Goal: Task Accomplishment & Management: Use online tool/utility

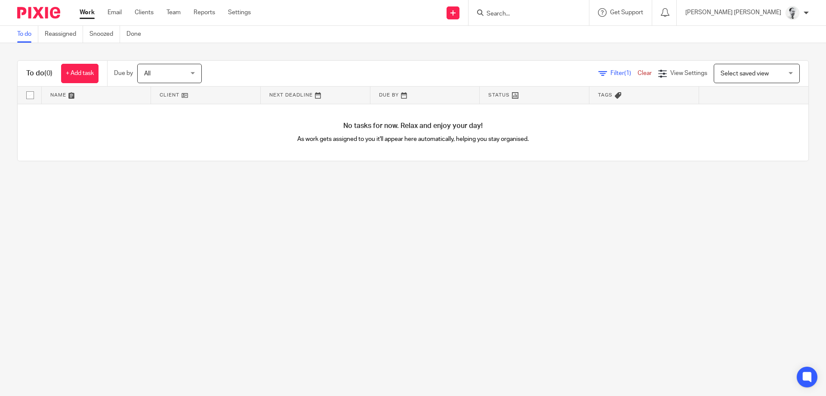
drag, startPoint x: 554, startPoint y: 15, endPoint x: 550, endPoint y: 12, distance: 4.6
click at [552, 14] on input "Search" at bounding box center [524, 14] width 77 height 8
click at [550, 11] on input "Search" at bounding box center [524, 14] width 77 height 8
type input "s"
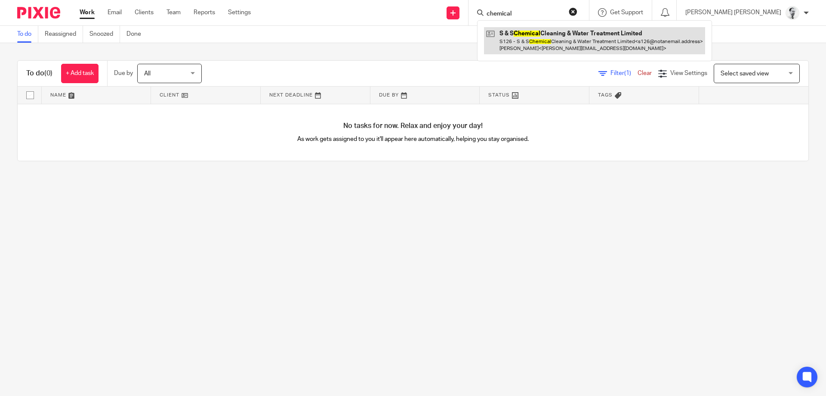
type input "chemical"
click at [620, 45] on link at bounding box center [594, 40] width 221 height 27
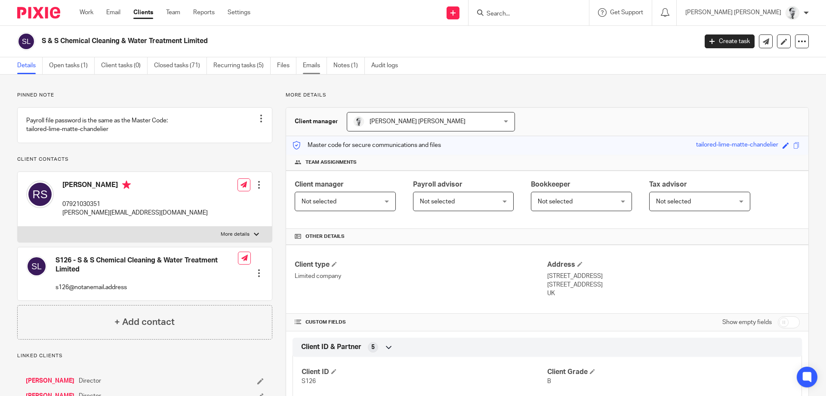
click at [312, 65] on link "Emails" at bounding box center [315, 65] width 24 height 17
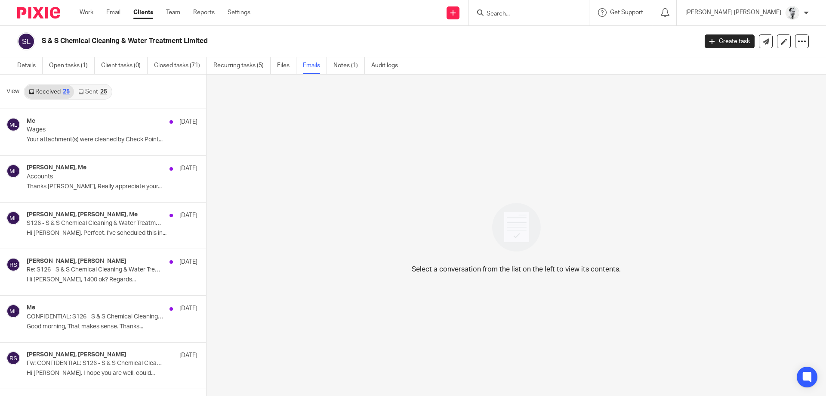
click at [91, 88] on link "Sent 25" at bounding box center [92, 92] width 37 height 14
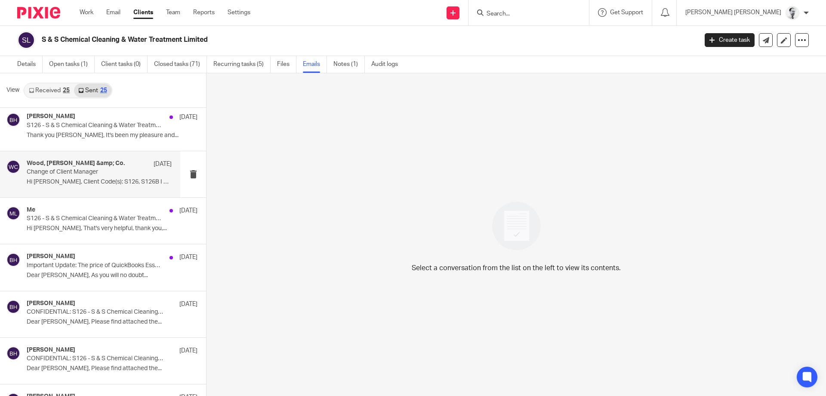
scroll to position [578, 0]
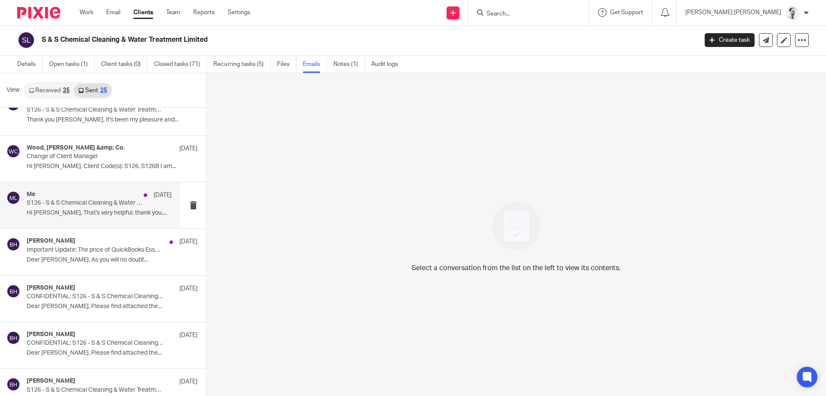
click at [124, 212] on p "Hi Bman, That's very helpful, thank you,..." at bounding box center [99, 212] width 145 height 7
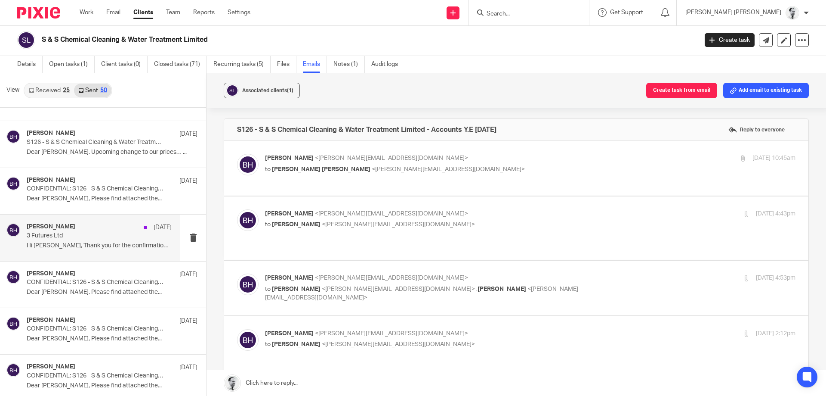
scroll to position [826, 0]
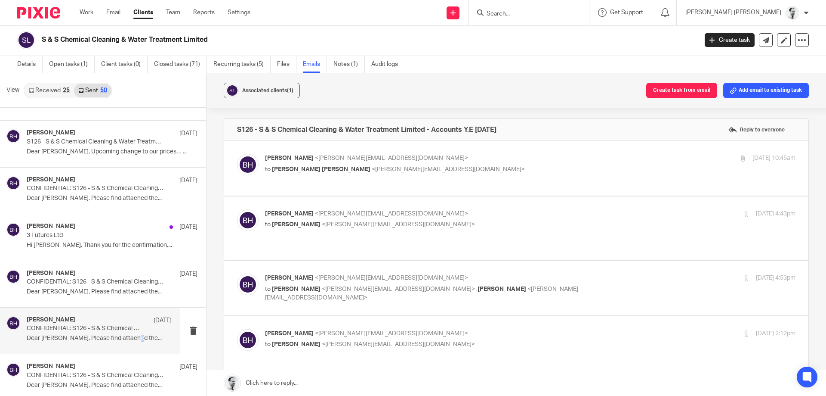
click at [130, 337] on p "Dear Rachel, Please find attached the..." at bounding box center [99, 337] width 145 height 7
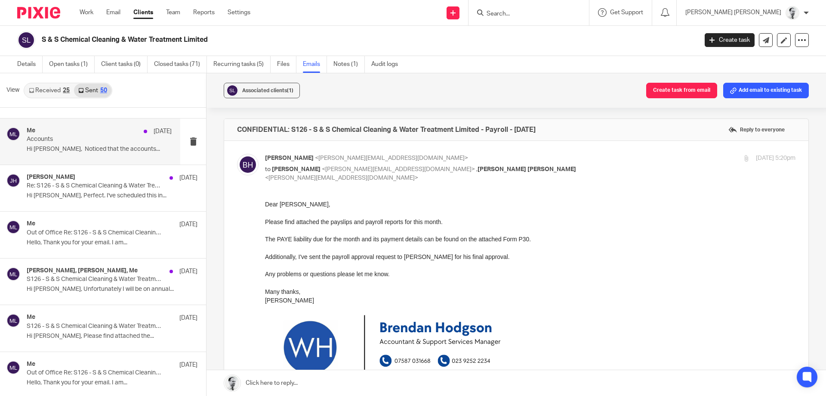
scroll to position [0, 0]
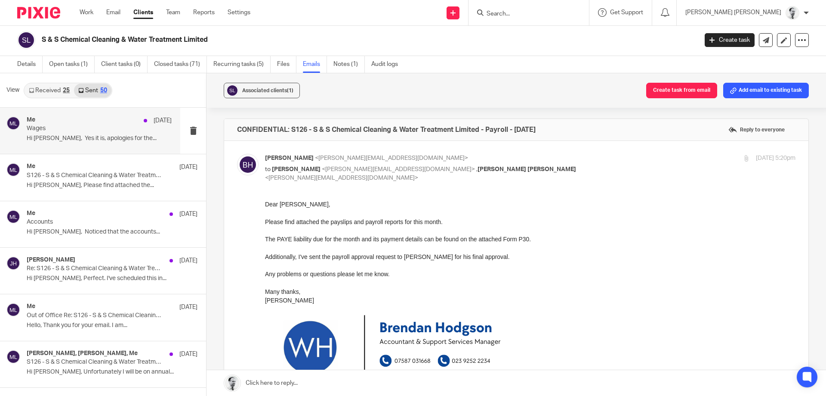
click at [141, 124] on div "Me 28 Jul" at bounding box center [99, 120] width 145 height 9
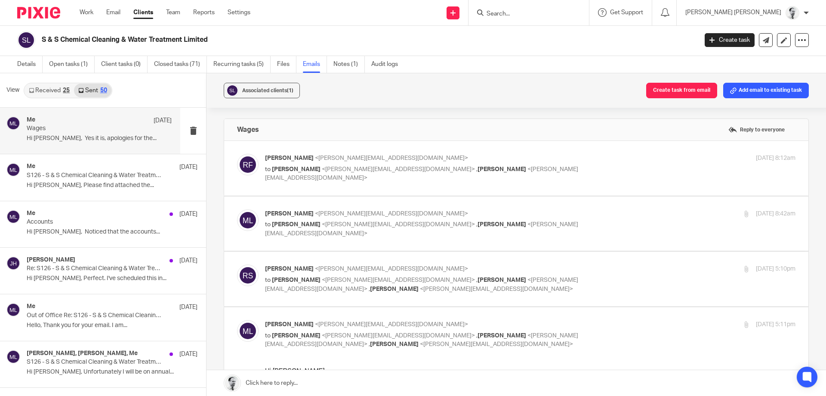
click at [354, 159] on span "<rachel-fielder@hotmail.com>" at bounding box center [391, 158] width 153 height 6
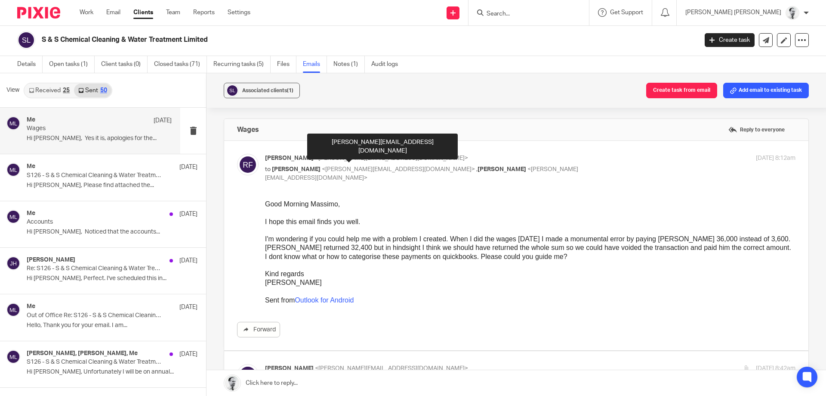
click at [355, 160] on span "<rachel-fielder@hotmail.com>" at bounding box center [391, 158] width 153 height 6
checkbox input "false"
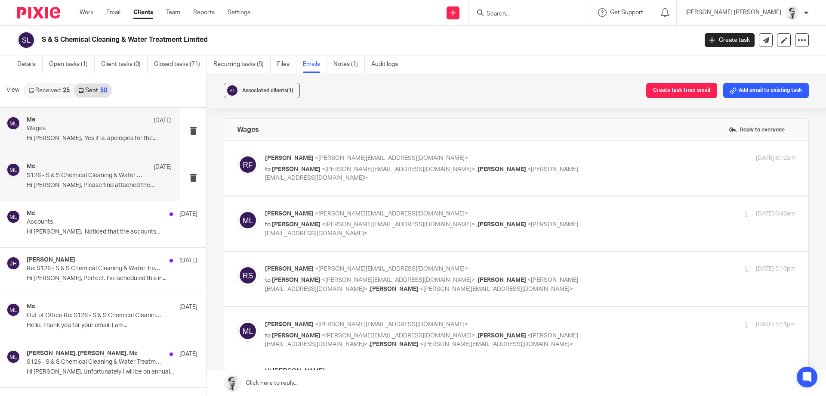
click at [125, 170] on div "Me 20 Jun" at bounding box center [99, 167] width 145 height 9
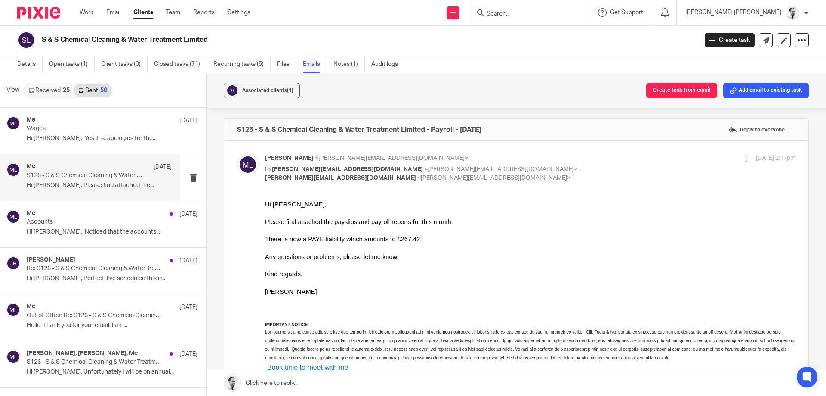
click at [549, 13] on input "Search" at bounding box center [524, 14] width 77 height 8
click at [563, 15] on input "Search" at bounding box center [524, 14] width 77 height 8
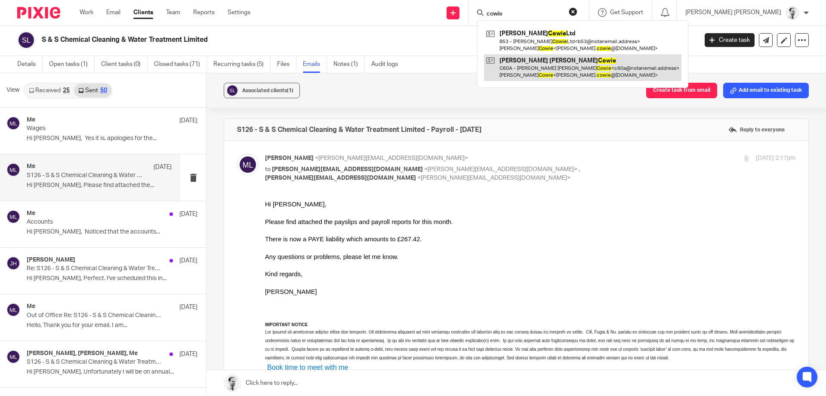
type input "cowie"
click at [639, 63] on link at bounding box center [583, 67] width 198 height 27
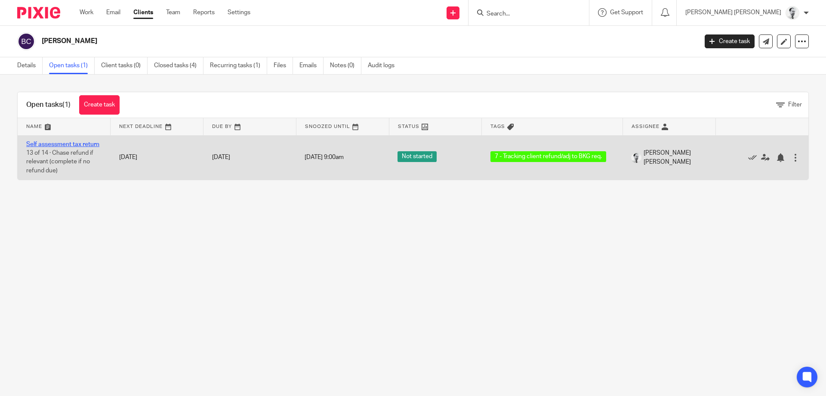
click at [83, 142] on link "Self assessment tax return" at bounding box center [62, 144] width 73 height 6
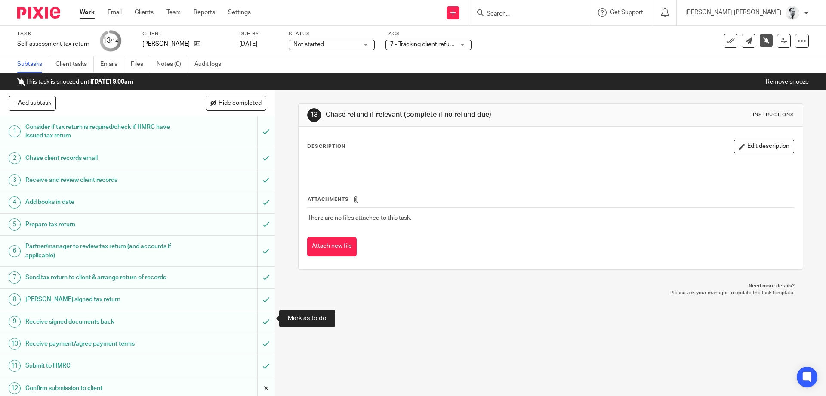
scroll to position [48, 0]
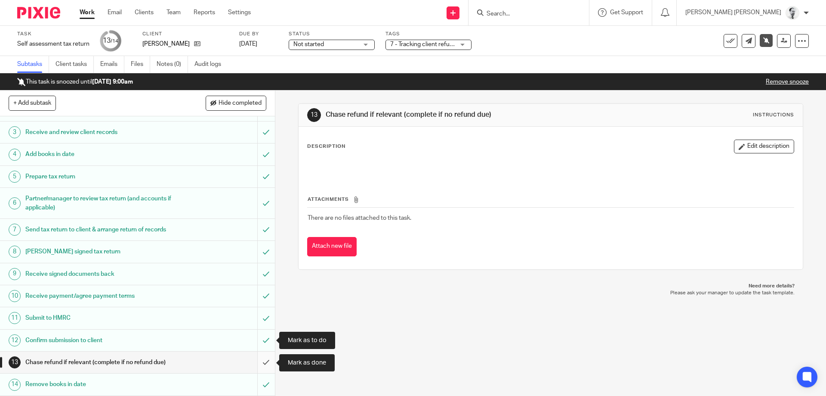
click at [266, 361] on input "submit" at bounding box center [137, 362] width 275 height 22
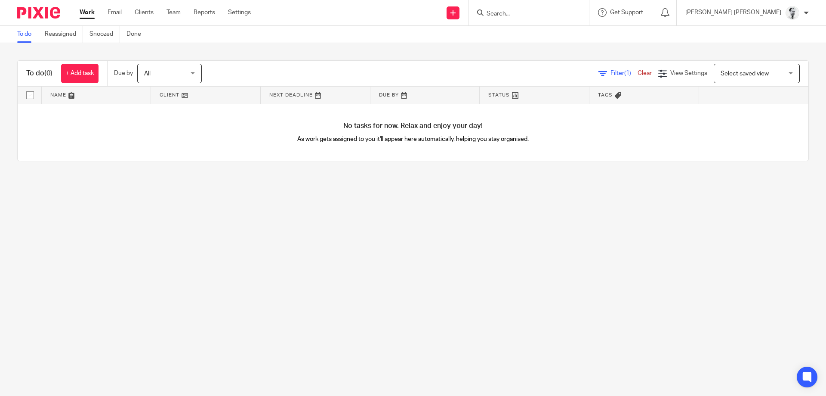
click at [563, 11] on input "Search" at bounding box center [524, 14] width 77 height 8
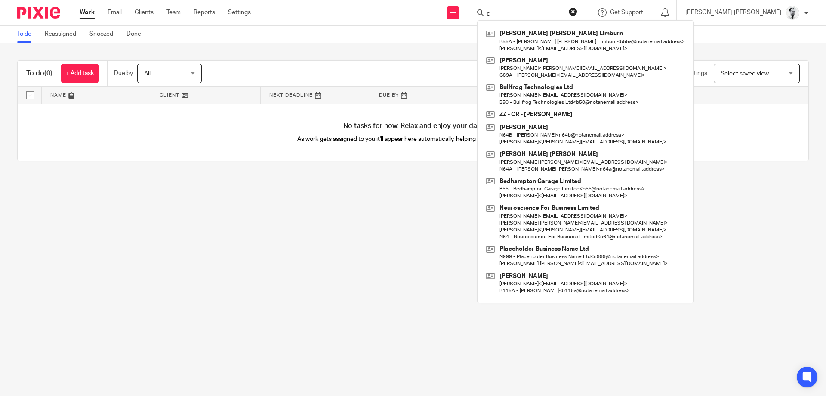
type input "c"
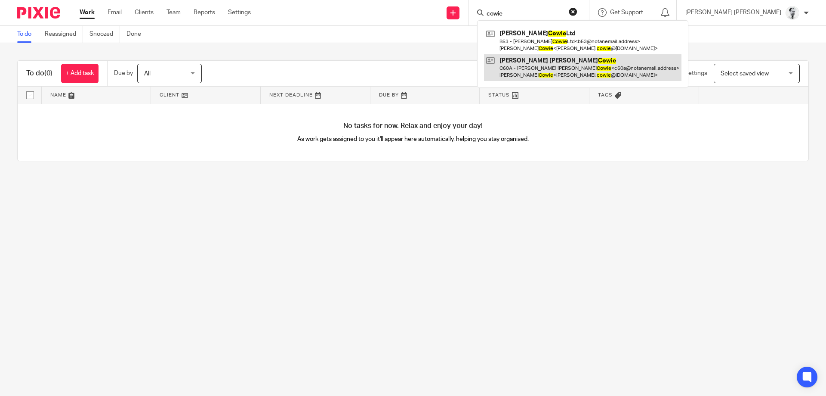
type input "cowie"
click at [573, 70] on link at bounding box center [583, 67] width 198 height 27
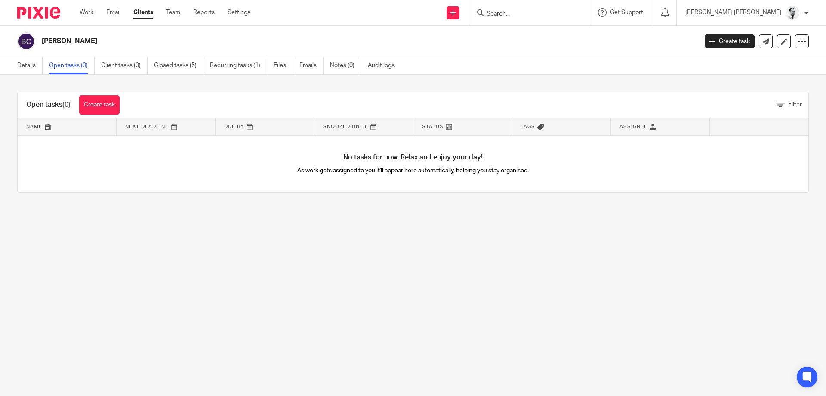
click at [258, 66] on link "Recurring tasks (1)" at bounding box center [238, 65] width 57 height 17
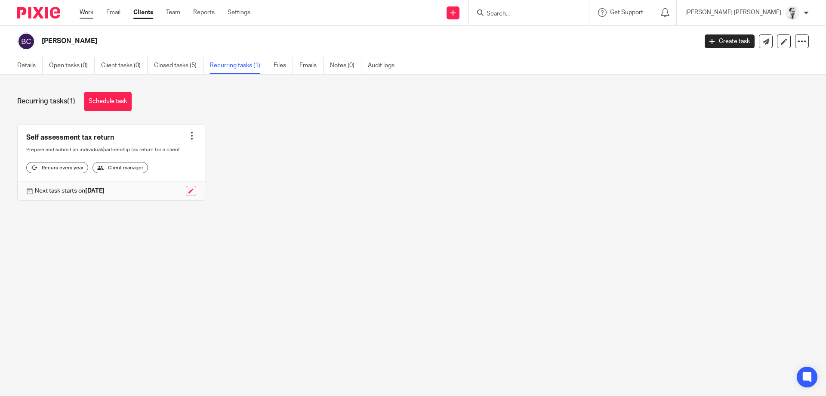
click at [88, 14] on link "Work" at bounding box center [87, 12] width 14 height 9
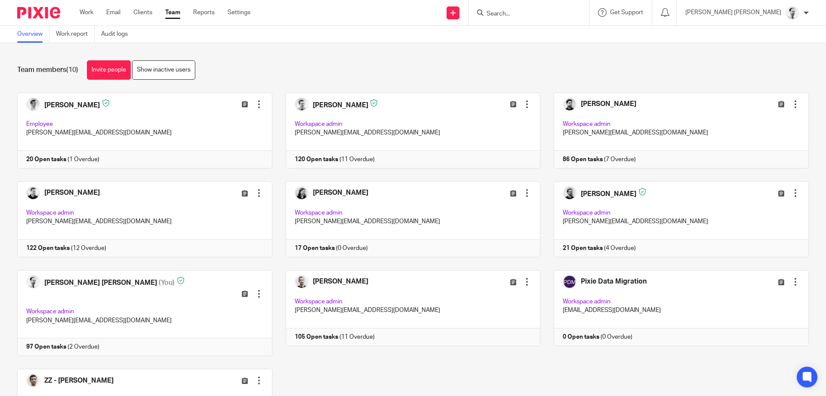
click at [94, 15] on ul "Work Email Clients Team Reports Settings" at bounding box center [172, 12] width 184 height 9
click at [91, 13] on link "Work" at bounding box center [87, 12] width 14 height 9
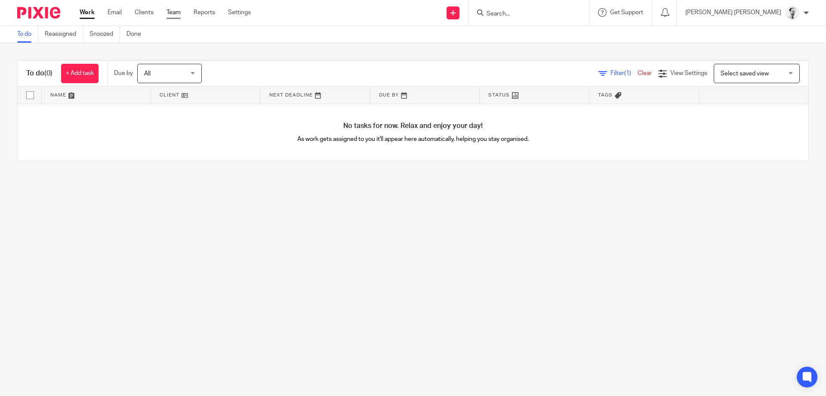
click at [176, 14] on link "Team" at bounding box center [174, 12] width 14 height 9
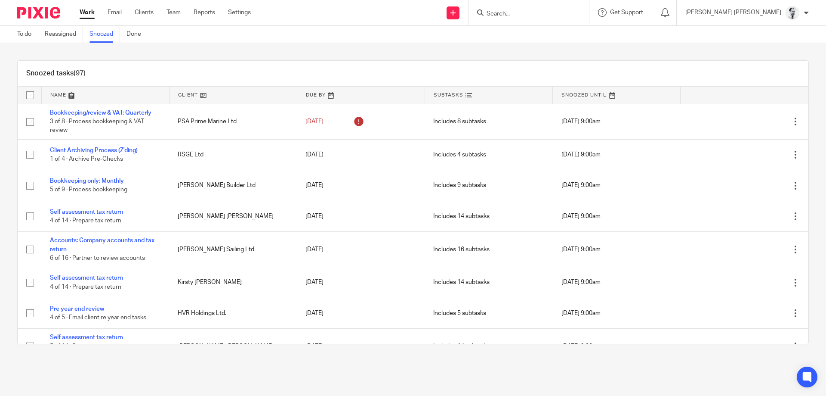
click at [64, 97] on link at bounding box center [105, 95] width 127 height 17
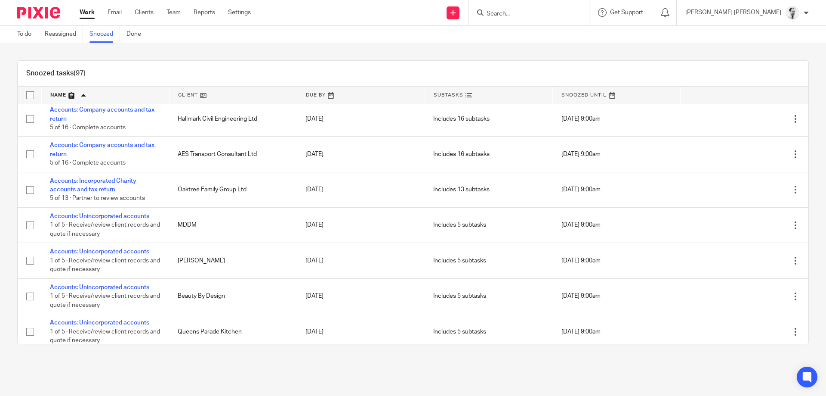
scroll to position [578, 0]
